Goal: Information Seeking & Learning: Understand process/instructions

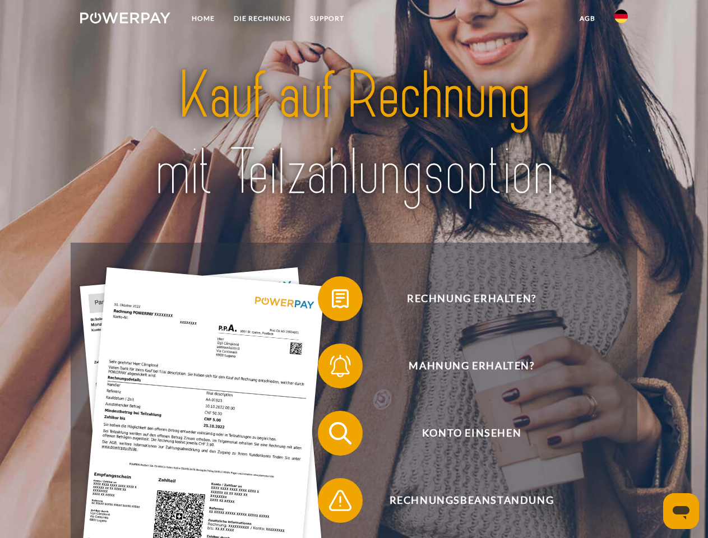
click at [125, 20] on img at bounding box center [125, 17] width 90 height 11
click at [621, 20] on img at bounding box center [620, 16] width 13 height 13
click at [587, 19] on link "agb" at bounding box center [587, 18] width 35 height 20
click at [332, 301] on span at bounding box center [323, 299] width 56 height 56
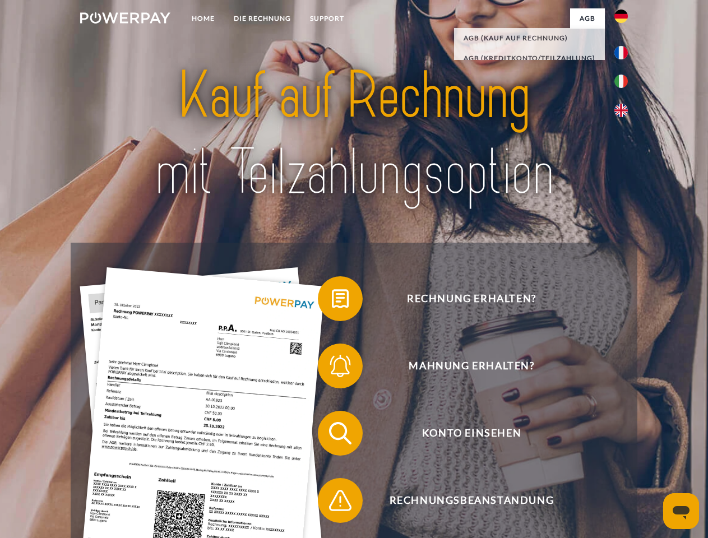
click at [332, 368] on span at bounding box center [323, 366] width 56 height 56
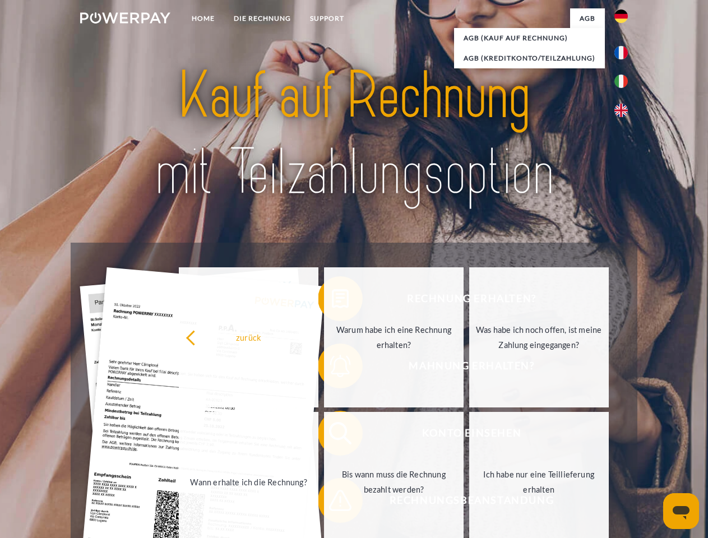
click at [332, 436] on link "Bis wann muss die Rechnung bezahlt werden?" at bounding box center [394, 482] width 140 height 140
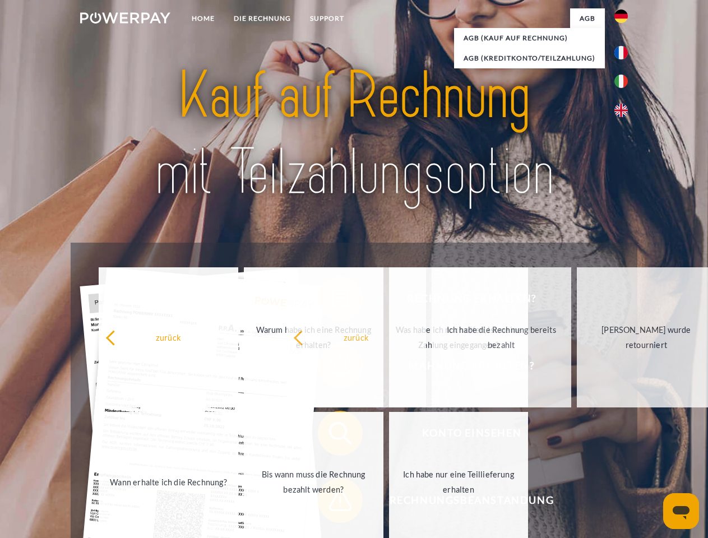
click at [332, 503] on span at bounding box center [323, 501] width 56 height 56
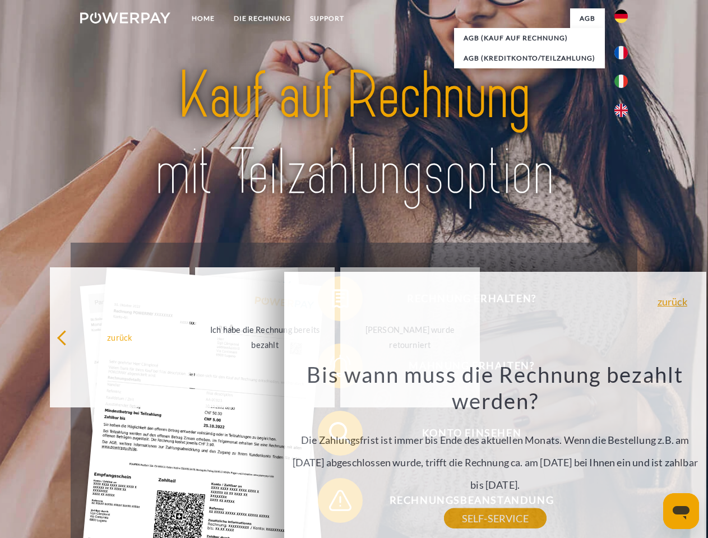
click at [681, 511] on icon "Messaging-Fenster öffnen" at bounding box center [681, 512] width 17 height 13
